Goal: Transaction & Acquisition: Subscribe to service/newsletter

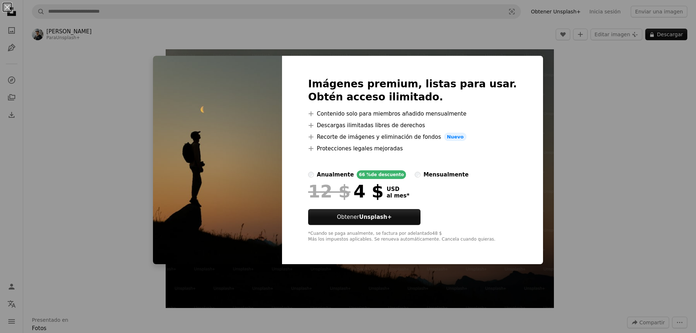
click at [387, 130] on ul "A plus sign Contenido solo para miembros añadido mensualmente A plus sign Desca…" at bounding box center [412, 130] width 209 height 43
click at [453, 145] on li "A plus sign Protecciones legales mejoradas" at bounding box center [412, 148] width 209 height 9
click at [349, 59] on div "Imágenes premium, listas para usar. Obtén acceso ilimitado. A plus sign Conteni…" at bounding box center [412, 160] width 261 height 209
drag, startPoint x: 525, startPoint y: 39, endPoint x: 342, endPoint y: 1, distance: 186.1
click at [414, 17] on div "An X shape Imágenes premium, listas para usar. Obtén acceso ilimitado. A plus s…" at bounding box center [348, 166] width 696 height 333
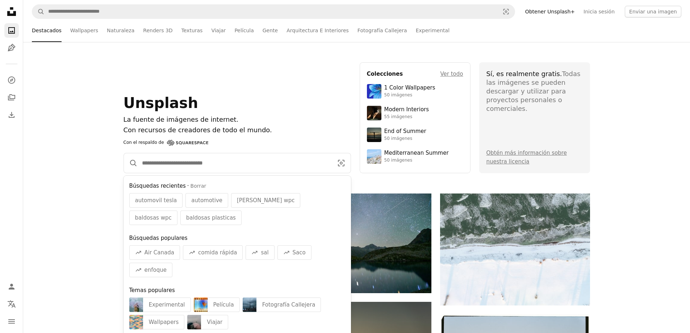
click at [173, 154] on input "Encuentra imágenes en todo el sitio" at bounding box center [235, 163] width 194 height 20
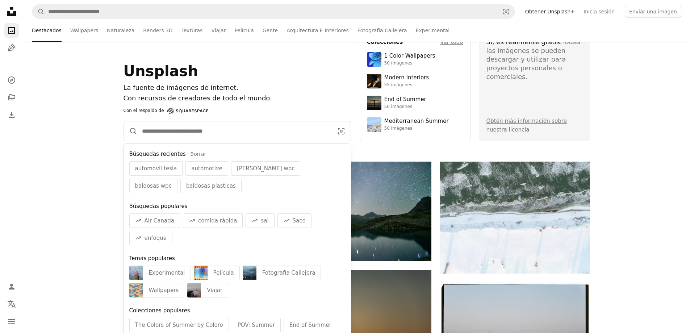
scroll to position [36, 0]
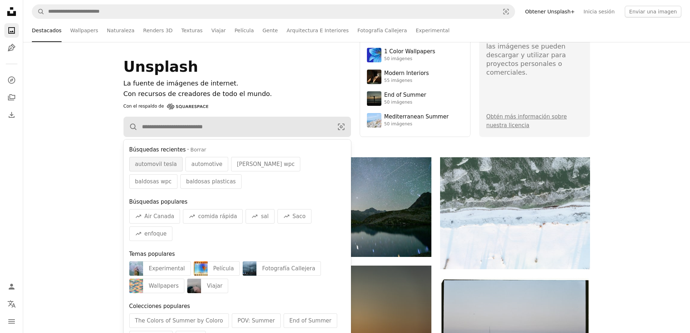
click at [161, 162] on span "automovil tesla" at bounding box center [156, 164] width 42 height 9
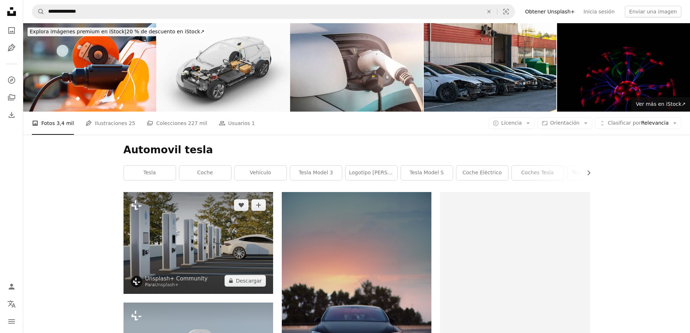
click at [207, 192] on img at bounding box center [199, 242] width 150 height 101
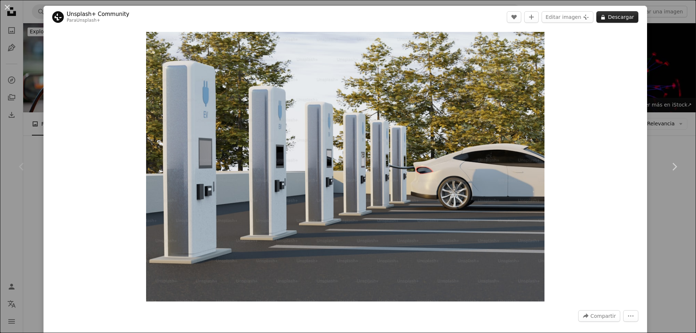
click at [628, 21] on button "A lock Descargar" at bounding box center [617, 17] width 42 height 12
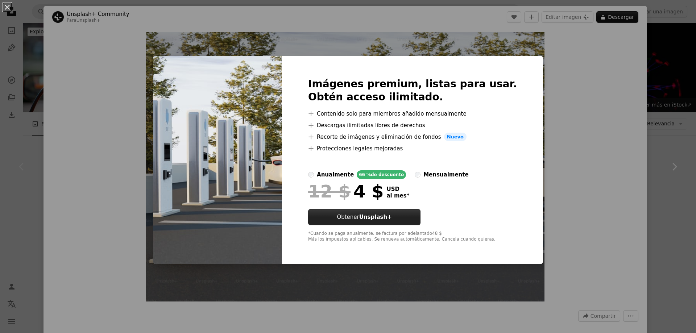
click at [405, 217] on button "Obtener Unsplash+" at bounding box center [364, 217] width 112 height 16
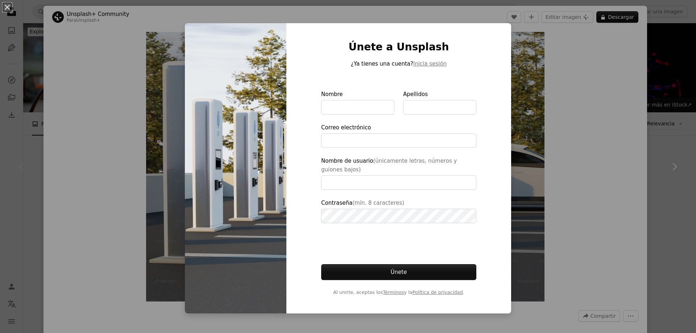
click at [543, 61] on div "An X shape Únete a Unsplash ¿Ya tienes una cuenta? Inicia sesión Nombre Apellid…" at bounding box center [348, 166] width 696 height 333
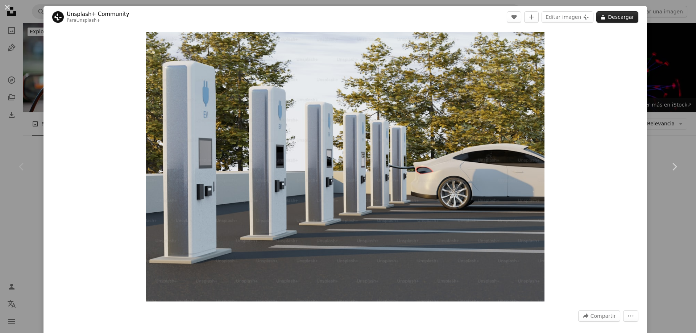
click at [607, 20] on button "A lock Descargar" at bounding box center [617, 17] width 42 height 12
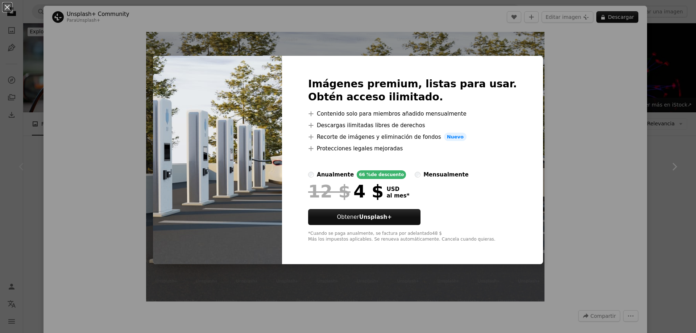
click at [656, 45] on div "An X shape Imágenes premium, listas para usar. Obtén acceso ilimitado. A plus s…" at bounding box center [348, 166] width 696 height 333
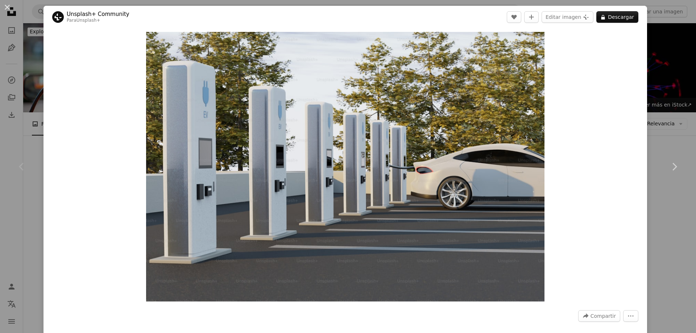
drag, startPoint x: 34, startPoint y: 30, endPoint x: 31, endPoint y: 36, distance: 6.8
click at [33, 33] on div "An X shape Chevron left Chevron right Unsplash+ Community Para Unsplash+ A hear…" at bounding box center [348, 166] width 696 height 333
